Goal: Complete application form

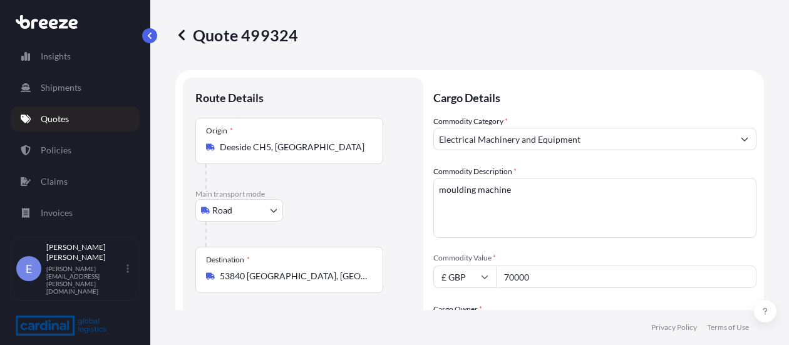
select select "Road"
select select "1"
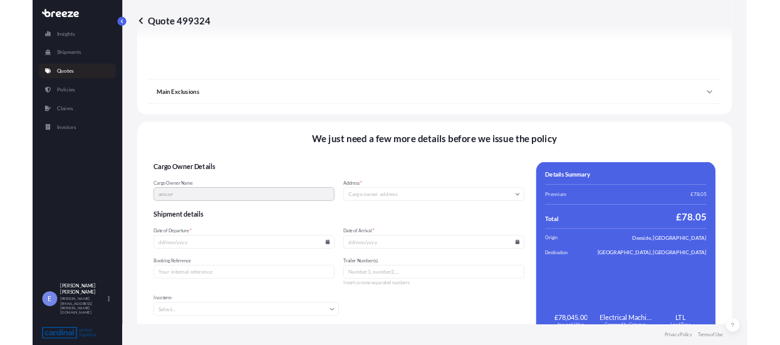
scroll to position [1410, 0]
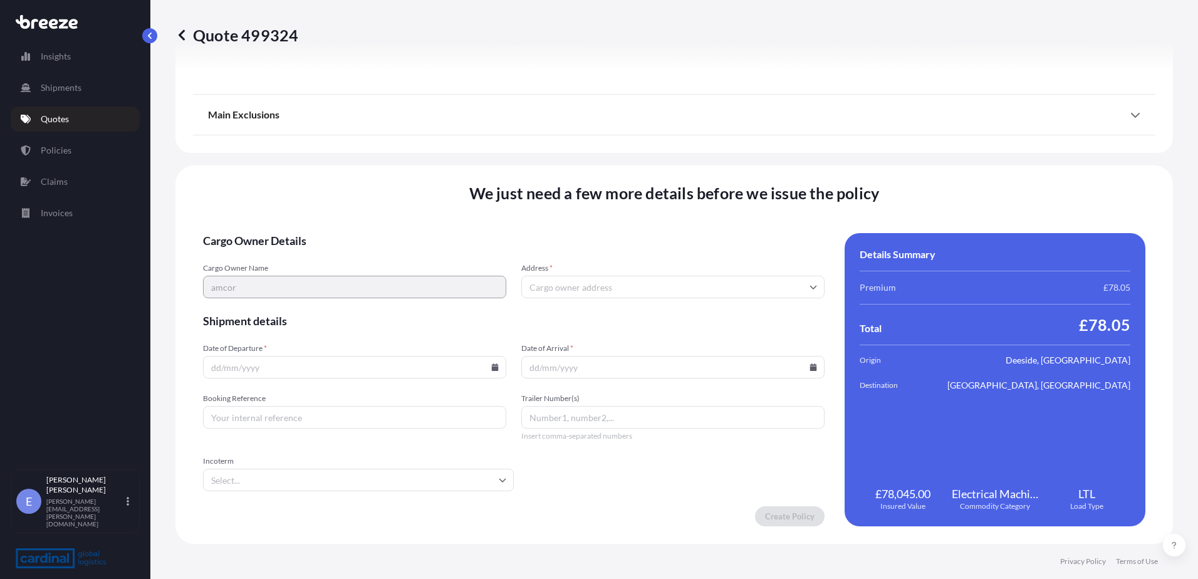
click at [467, 345] on input "Date of Departure *" at bounding box center [354, 367] width 303 height 23
click at [503, 345] on div "Date of Departure * Date of Arrival *" at bounding box center [513, 360] width 621 height 35
click at [496, 345] on input "Date of Departure *" at bounding box center [354, 367] width 303 height 23
click at [492, 345] on icon at bounding box center [495, 367] width 7 height 8
click at [375, 259] on button "19" at bounding box center [383, 256] width 20 height 20
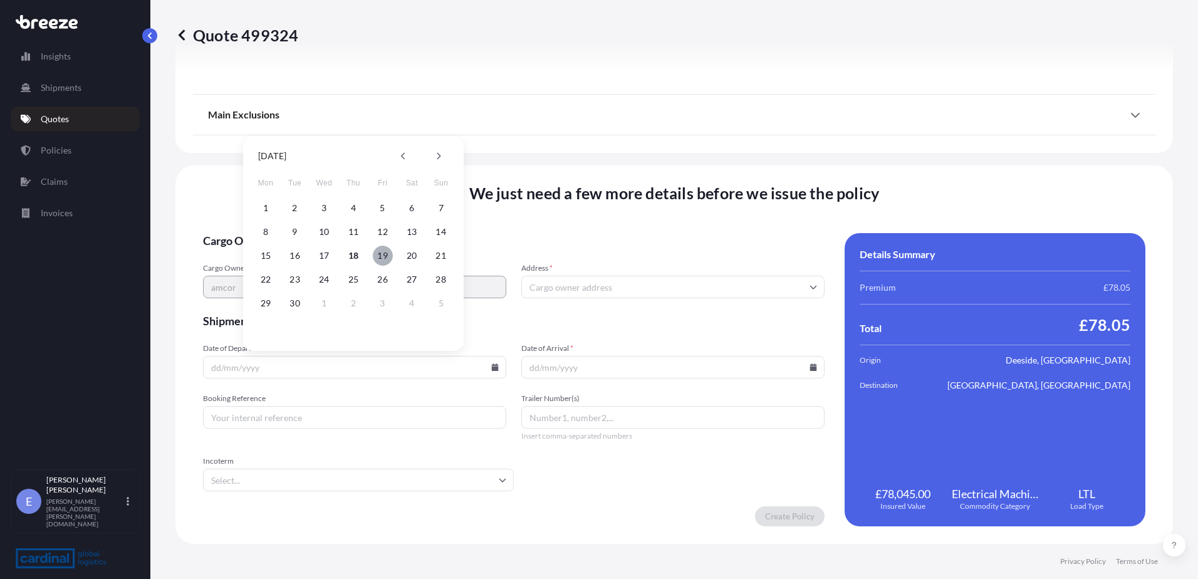
type input "[DATE]"
click at [631, 345] on input "Date of Arrival *" at bounding box center [672, 367] width 303 height 23
click at [789, 345] on input "Date of Arrival *" at bounding box center [672, 367] width 303 height 23
click at [789, 345] on div "Cargo Owner Details Cargo Owner Name amcor Address * Shipment details Date of D…" at bounding box center [674, 379] width 942 height 293
click at [789, 345] on input "Date of Arrival *" at bounding box center [672, 367] width 303 height 23
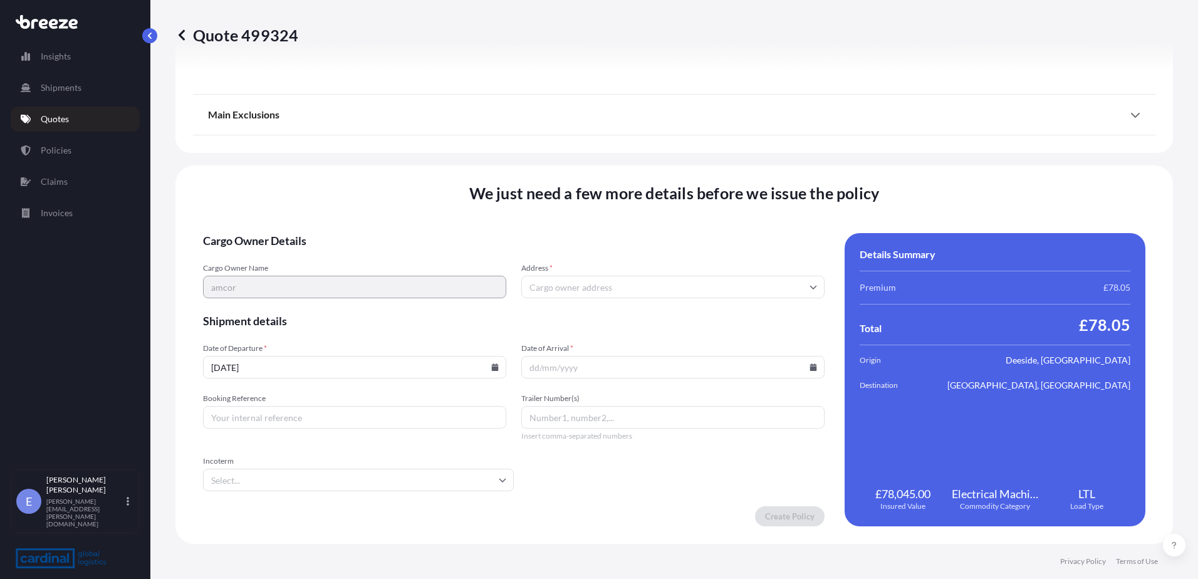
click at [789, 345] on icon at bounding box center [813, 367] width 7 height 8
click at [599, 288] on div "22 23 24 25 26 27 28" at bounding box center [668, 279] width 200 height 23
click at [602, 281] on button "23" at bounding box center [610, 279] width 20 height 20
type input "[DATE]"
click at [582, 286] on input "Address *" at bounding box center [672, 287] width 303 height 23
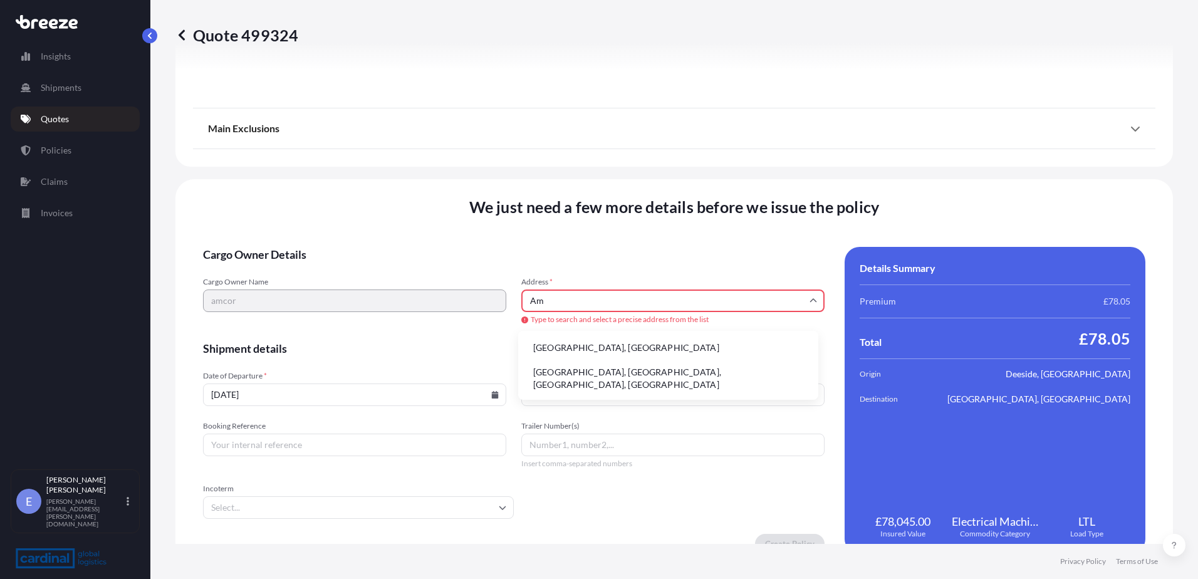
type input "A"
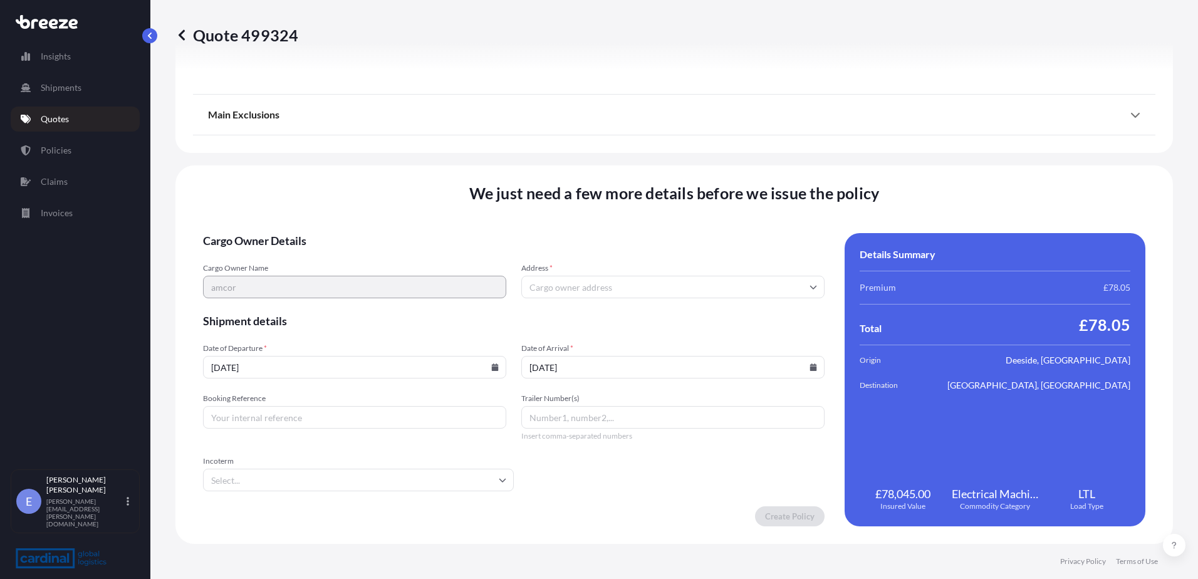
click at [558, 286] on input "Address *" at bounding box center [672, 287] width 303 height 23
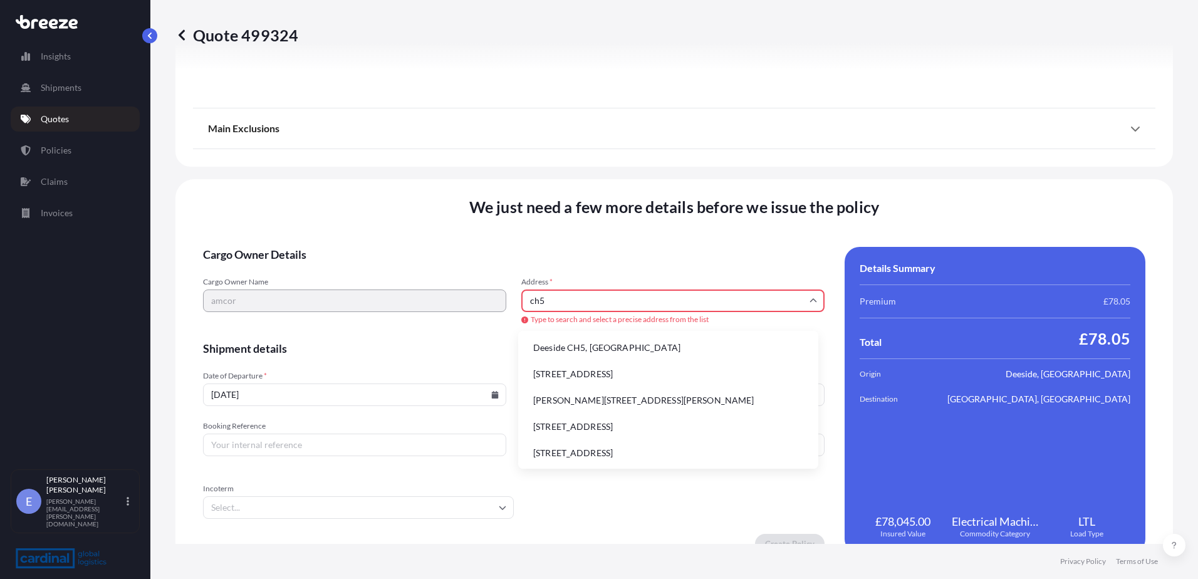
click at [641, 345] on li "Deeside CH5, [GEOGRAPHIC_DATA]" at bounding box center [668, 348] width 290 height 24
type input "Deeside CH5, [GEOGRAPHIC_DATA]"
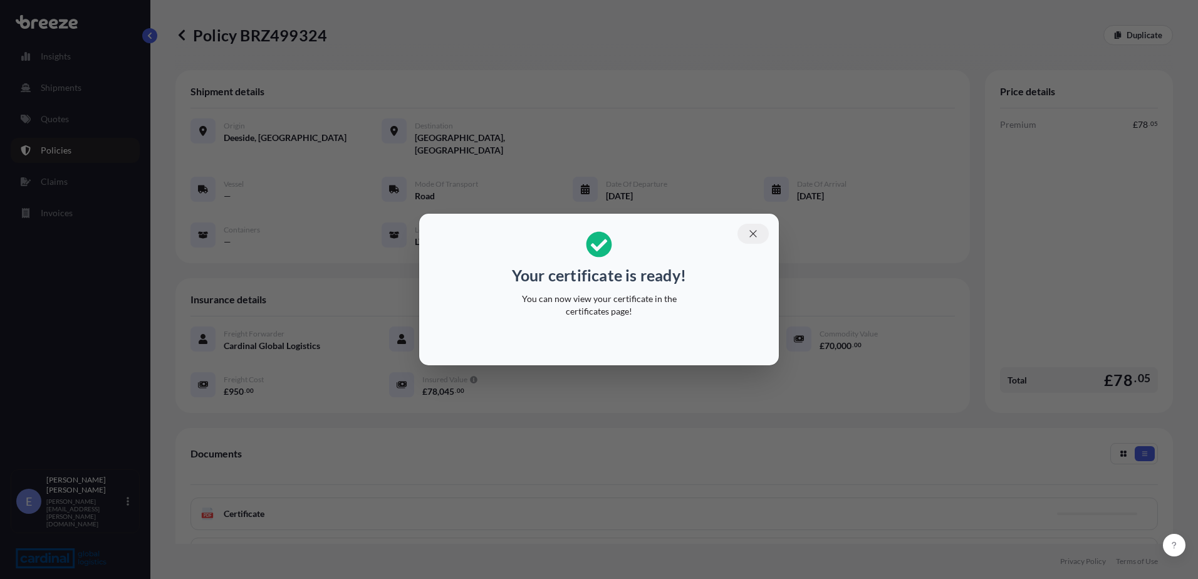
click at [752, 231] on icon "button" at bounding box center [752, 233] width 11 height 11
